Goal: Task Accomplishment & Management: Manage account settings

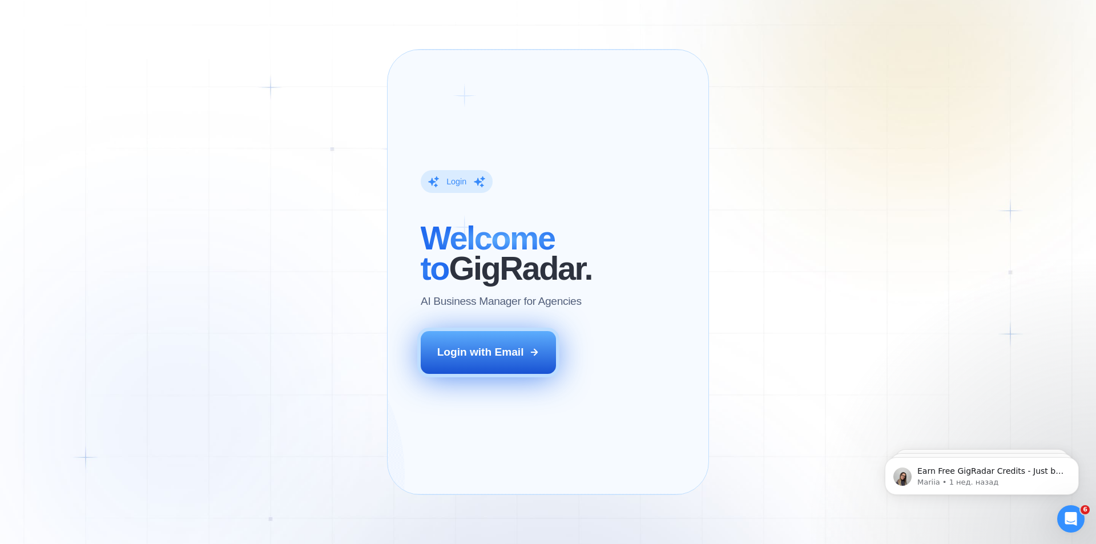
click at [487, 359] on div "Login with Email" at bounding box center [480, 352] width 87 height 15
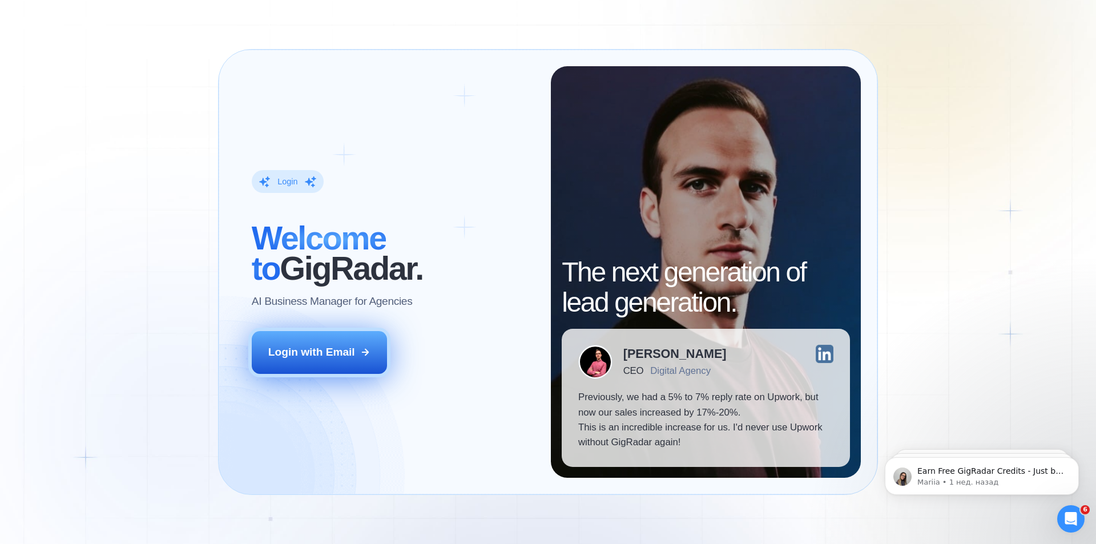
click at [309, 353] on div "Login with Email" at bounding box center [311, 352] width 87 height 15
